Goal: Information Seeking & Learning: Learn about a topic

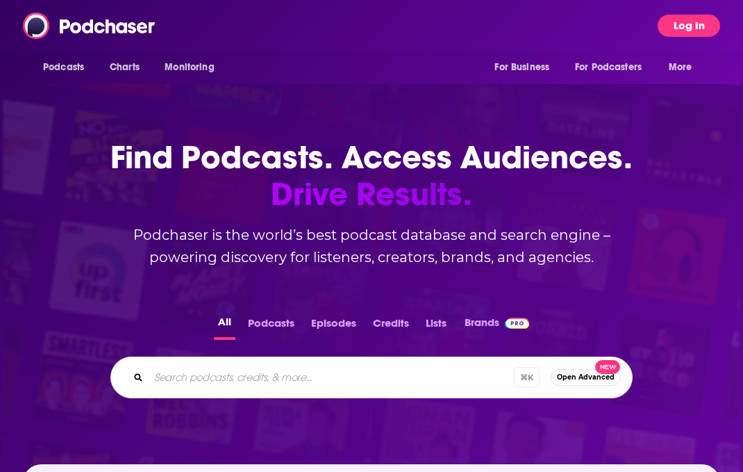
click at [693, 30] on button "Log In" at bounding box center [689, 26] width 63 height 22
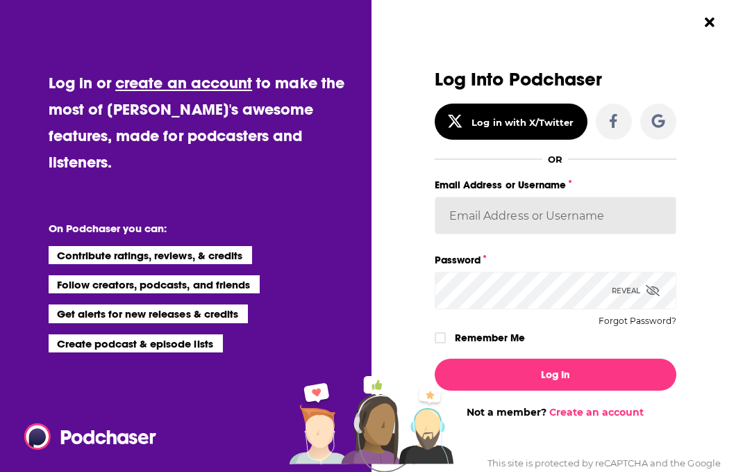
type input "[PERSON_NAME][EMAIL_ADDRESS][DOMAIN_NAME]"
click at [550, 217] on input "[PERSON_NAME][EMAIL_ADDRESS][DOMAIN_NAME]" at bounding box center [556, 216] width 242 height 38
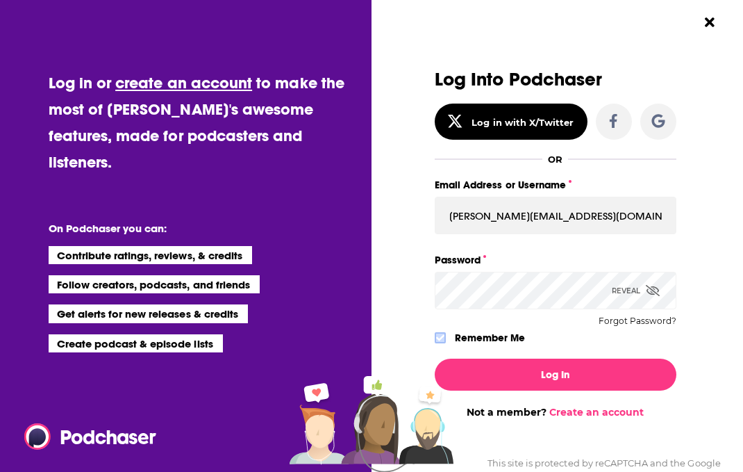
click at [436, 333] on label "Dialog" at bounding box center [440, 337] width 11 height 11
click at [499, 390] on div "Log In Not a member? Create an account" at bounding box center [556, 382] width 242 height 71
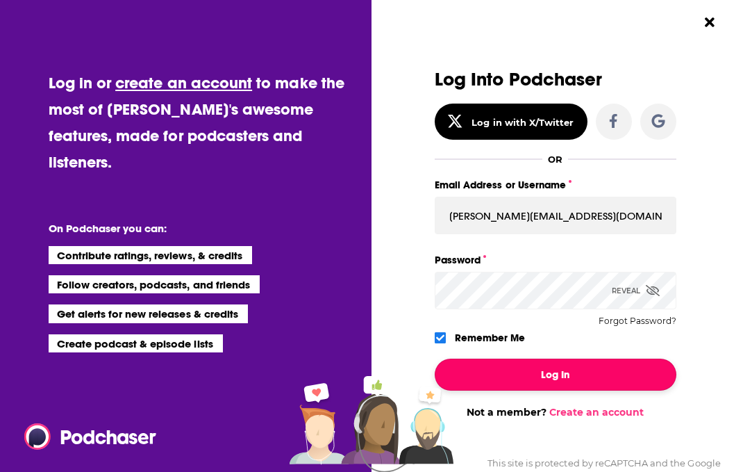
click at [514, 374] on button "Log In" at bounding box center [556, 374] width 242 height 32
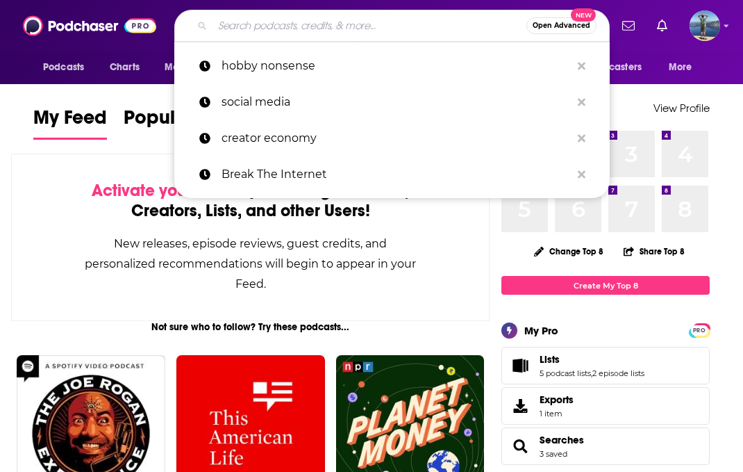
click at [360, 28] on input "Search podcasts, credits, & more..." at bounding box center [370, 26] width 314 height 22
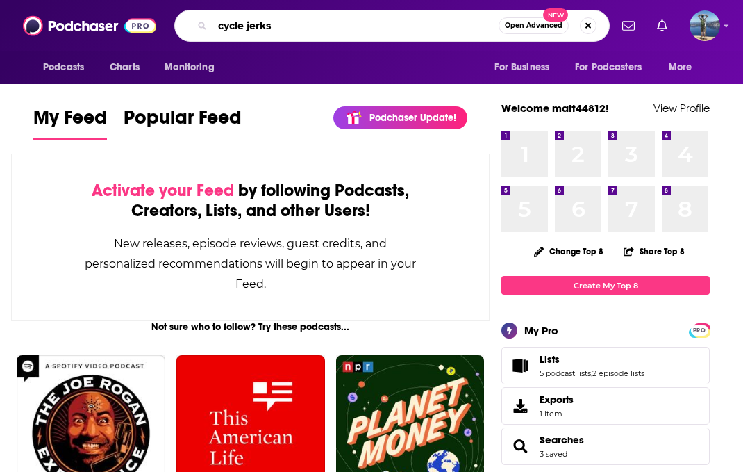
type input "cycle jerks"
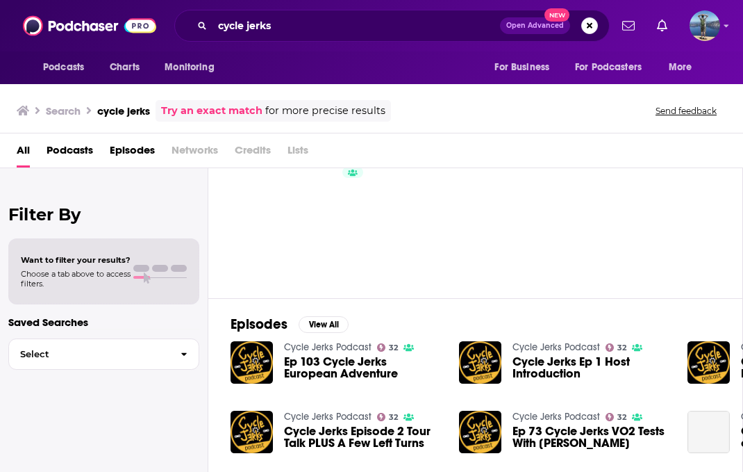
scroll to position [72, 0]
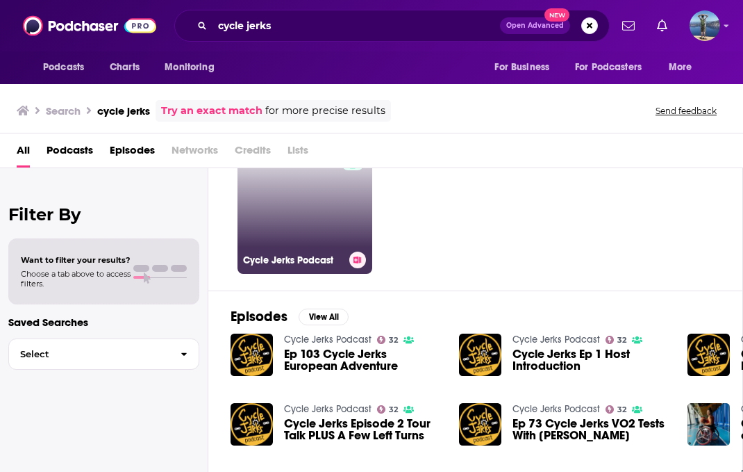
click at [329, 217] on link "32 Cycle Jerks Podcast" at bounding box center [305, 206] width 135 height 135
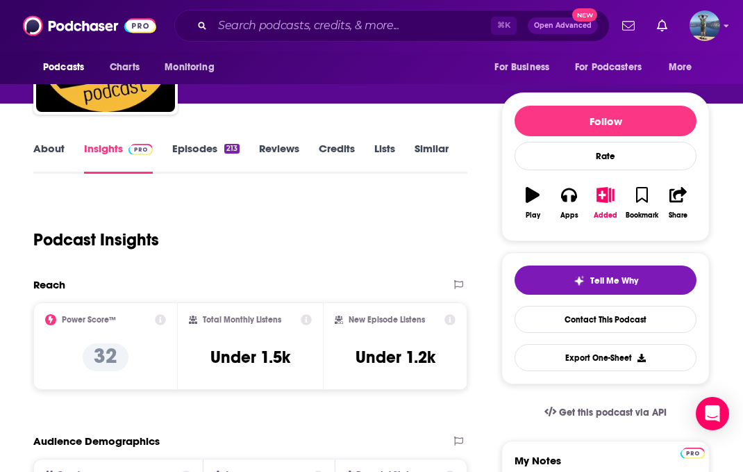
scroll to position [107, 0]
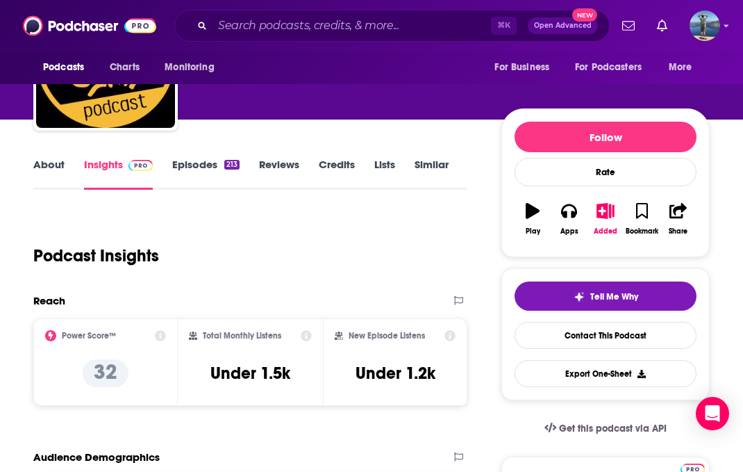
click at [50, 158] on link "About" at bounding box center [48, 174] width 31 height 32
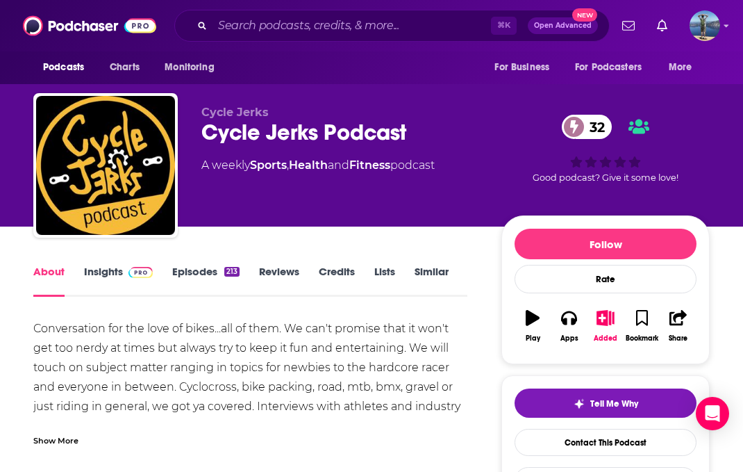
click at [108, 270] on link "Insights" at bounding box center [118, 281] width 69 height 32
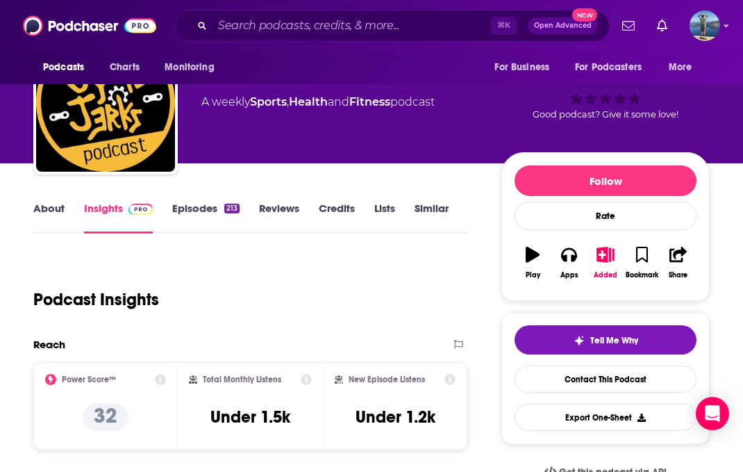
scroll to position [263, 0]
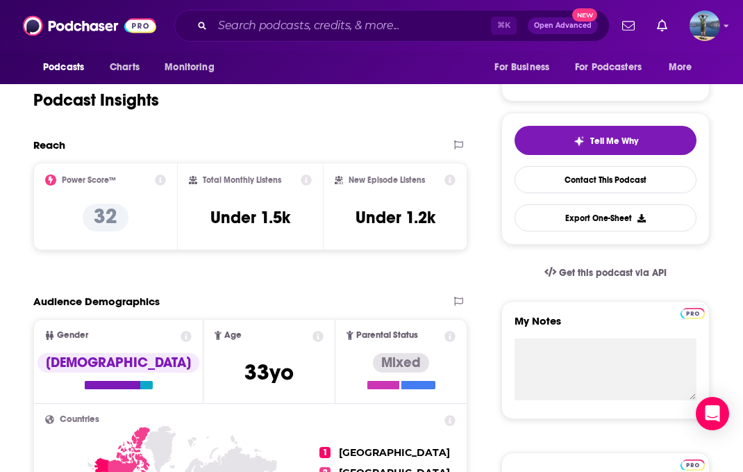
click at [307, 180] on icon at bounding box center [306, 179] width 11 height 11
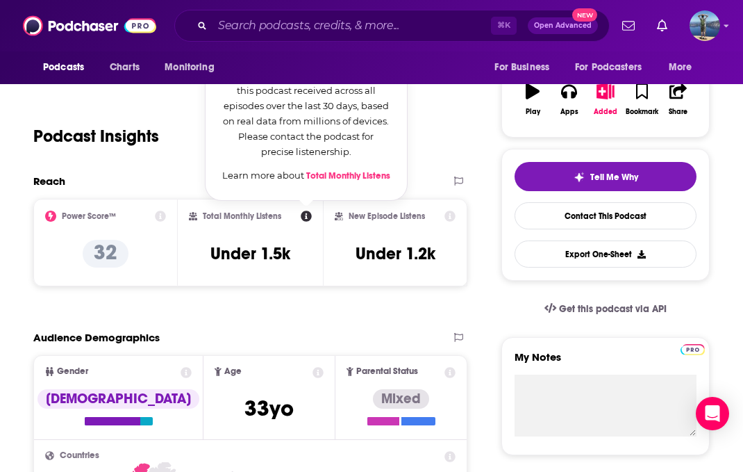
scroll to position [229, 0]
